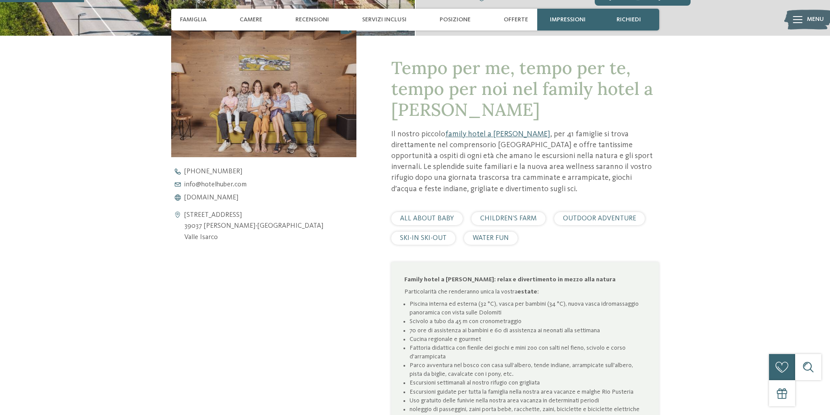
scroll to position [305, 0]
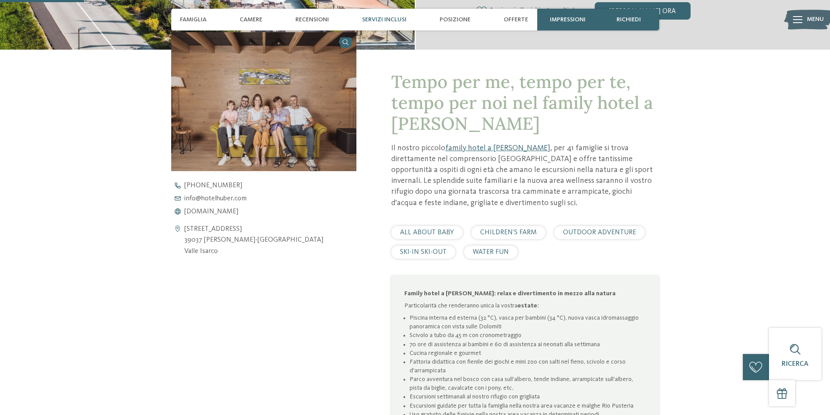
click at [393, 20] on span "Servizi inclusi" at bounding box center [384, 19] width 44 height 7
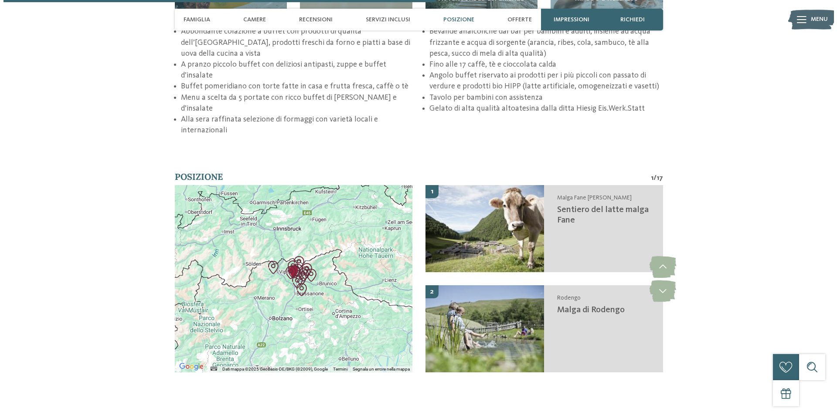
scroll to position [1572, 0]
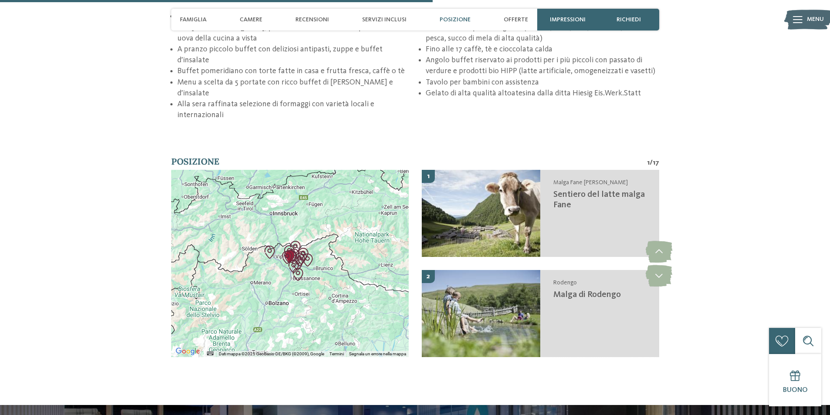
click at [356, 254] on div at bounding box center [290, 263] width 238 height 187
click at [340, 216] on div at bounding box center [290, 263] width 238 height 187
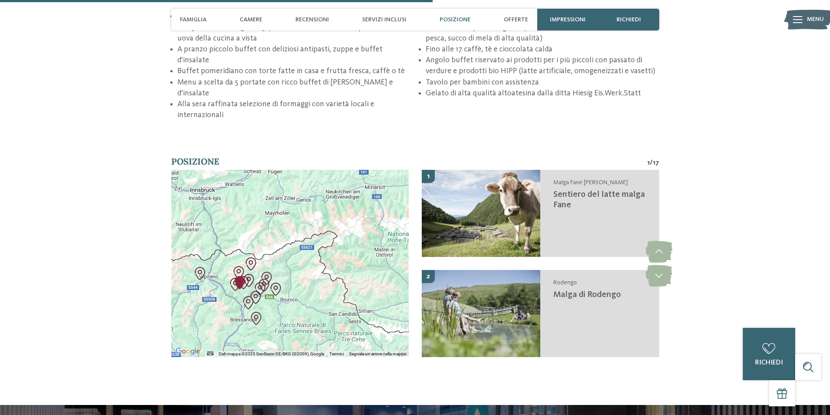
click at [326, 268] on div at bounding box center [290, 263] width 238 height 187
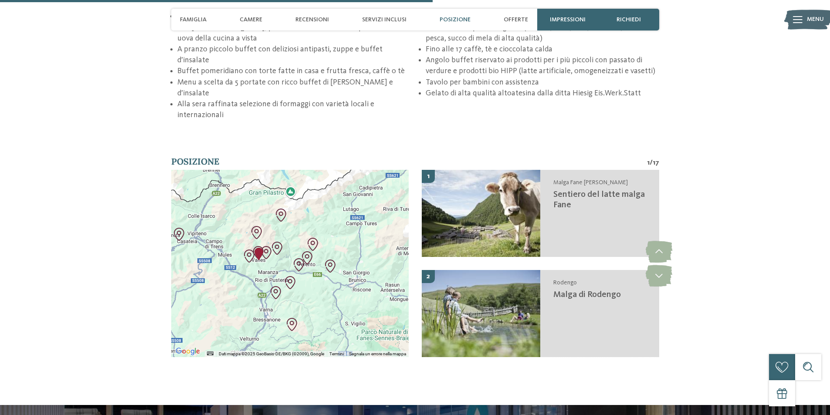
drag, startPoint x: 301, startPoint y: 267, endPoint x: 407, endPoint y: 238, distance: 109.7
click at [407, 238] on div at bounding box center [290, 263] width 238 height 187
click at [309, 247] on div at bounding box center [290, 263] width 238 height 187
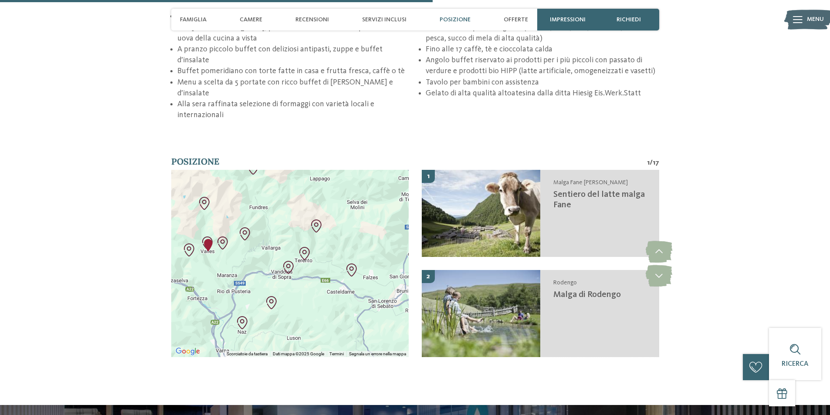
click at [241, 241] on div at bounding box center [290, 263] width 238 height 187
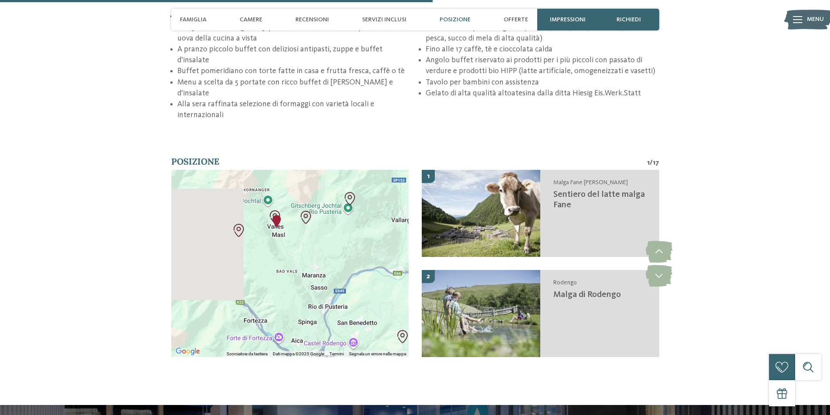
drag, startPoint x: 259, startPoint y: 238, endPoint x: 363, endPoint y: 224, distance: 104.6
click at [363, 224] on div at bounding box center [290, 263] width 238 height 187
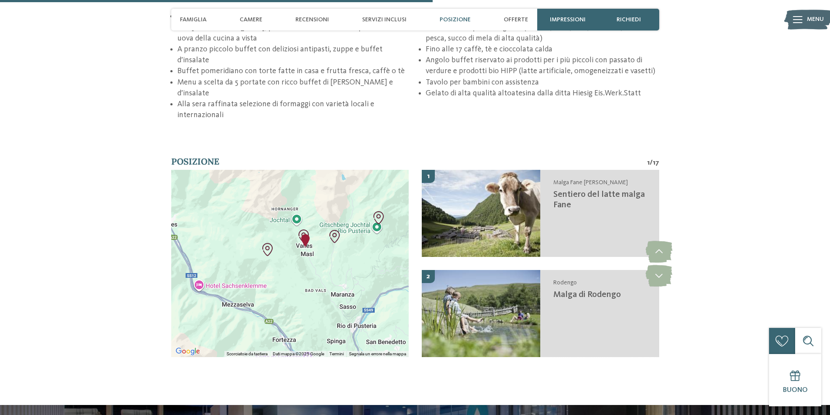
drag, startPoint x: 316, startPoint y: 223, endPoint x: 346, endPoint y: 242, distance: 35.9
click at [346, 242] on div at bounding box center [290, 263] width 238 height 187
click at [333, 238] on div at bounding box center [290, 263] width 238 height 187
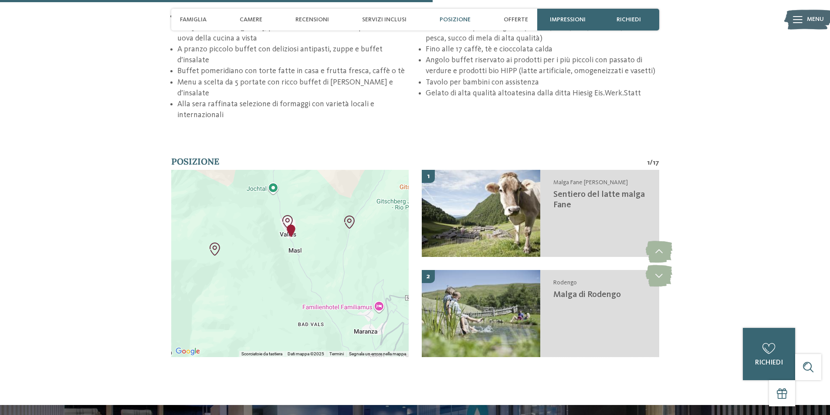
drag, startPoint x: 324, startPoint y: 238, endPoint x: 338, endPoint y: 241, distance: 13.9
click at [338, 241] on div at bounding box center [290, 263] width 238 height 187
click at [330, 245] on div at bounding box center [290, 263] width 238 height 187
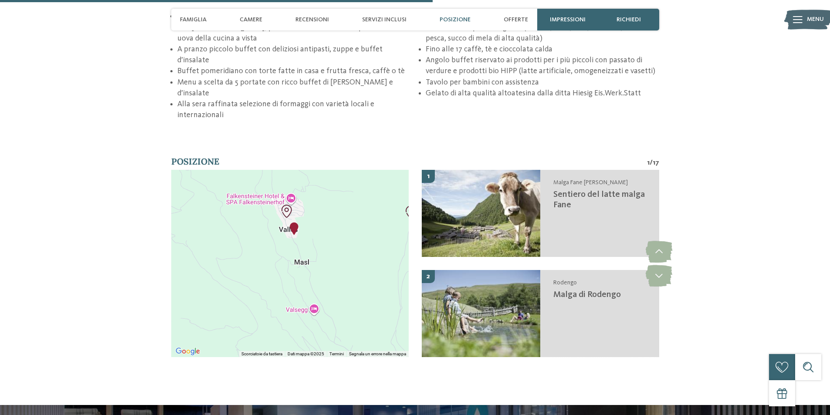
drag, startPoint x: 296, startPoint y: 211, endPoint x: 340, endPoint y: 239, distance: 51.7
click at [340, 239] on div at bounding box center [290, 263] width 238 height 187
click at [336, 228] on div at bounding box center [290, 263] width 238 height 187
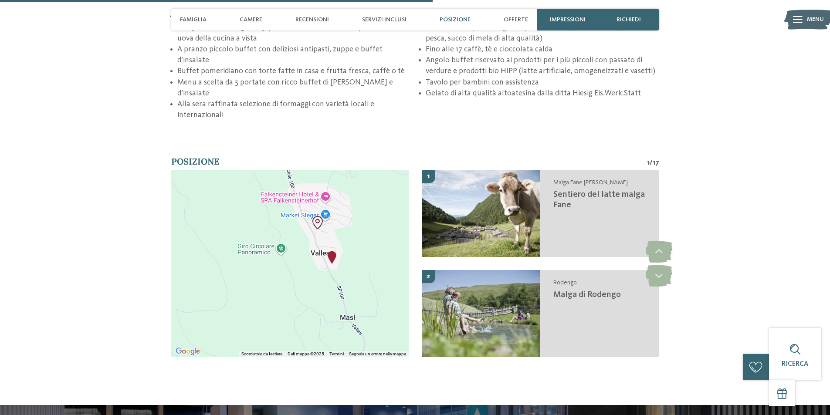
drag, startPoint x: 278, startPoint y: 223, endPoint x: 361, endPoint y: 268, distance: 94.4
click at [361, 268] on div at bounding box center [290, 263] width 238 height 187
